Goal: Find specific page/section: Find specific page/section

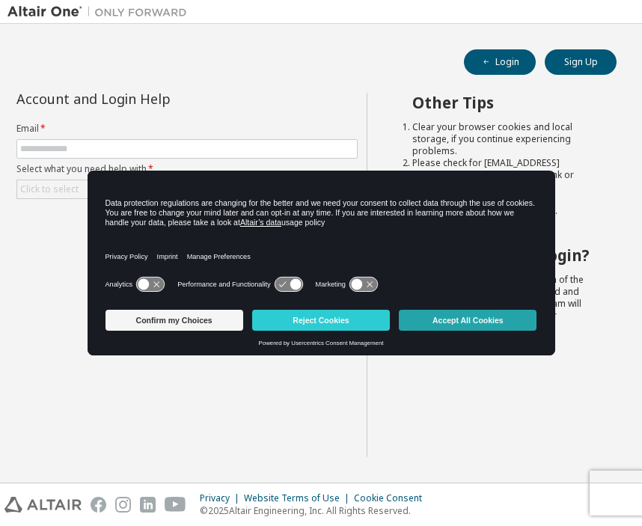
click at [465, 319] on button "Accept All Cookies" at bounding box center [468, 320] width 138 height 21
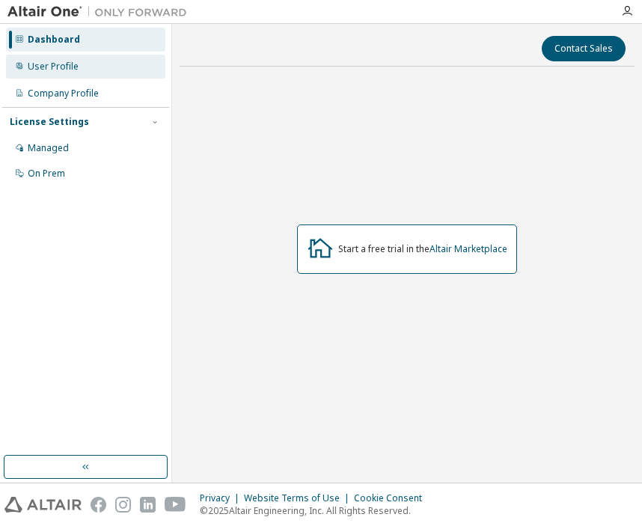
click at [60, 75] on div "User Profile" at bounding box center [85, 67] width 159 height 24
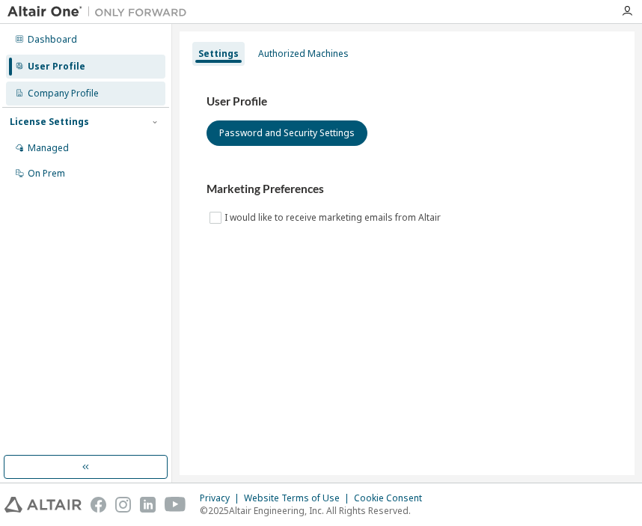
click at [58, 87] on div "Company Profile" at bounding box center [63, 93] width 71 height 12
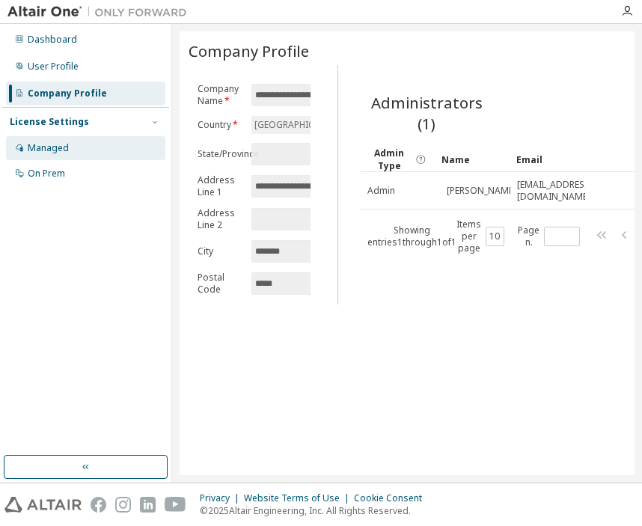
click at [75, 150] on div "Managed" at bounding box center [85, 148] width 159 height 24
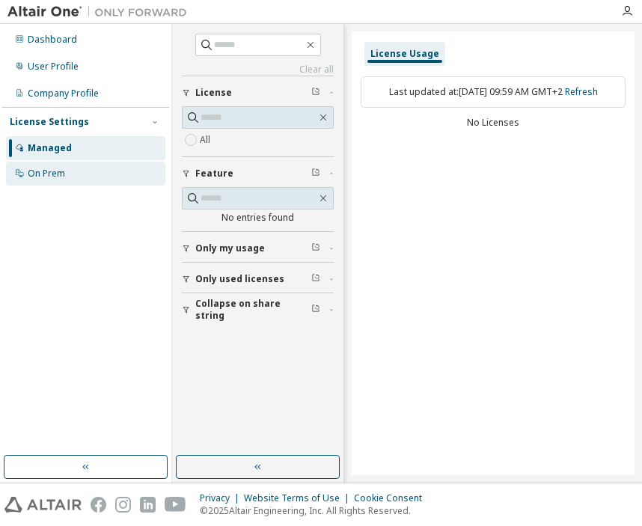
click at [71, 167] on div "On Prem" at bounding box center [85, 174] width 159 height 24
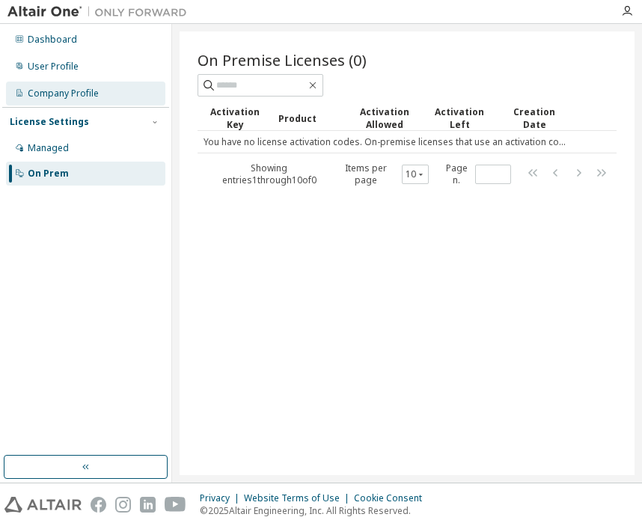
click at [82, 93] on div "Company Profile" at bounding box center [63, 93] width 71 height 12
